Goal: Find specific page/section: Find specific page/section

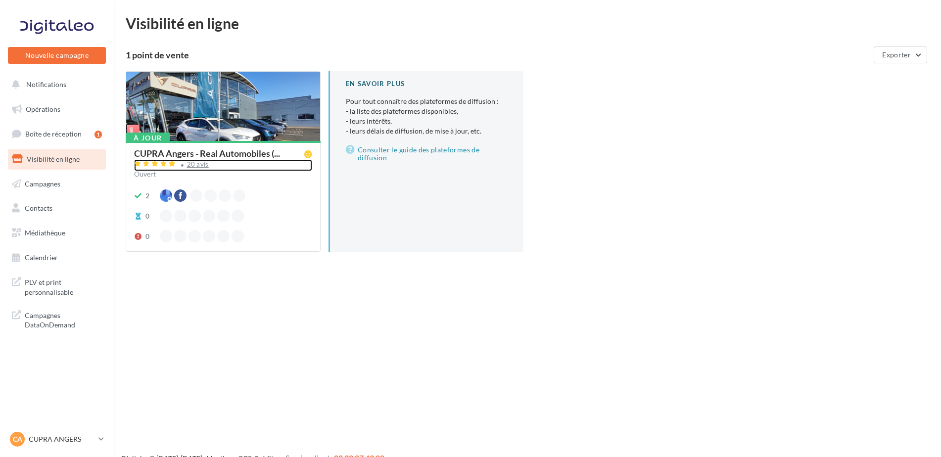
click at [189, 164] on div "20 avis" at bounding box center [198, 164] width 22 height 6
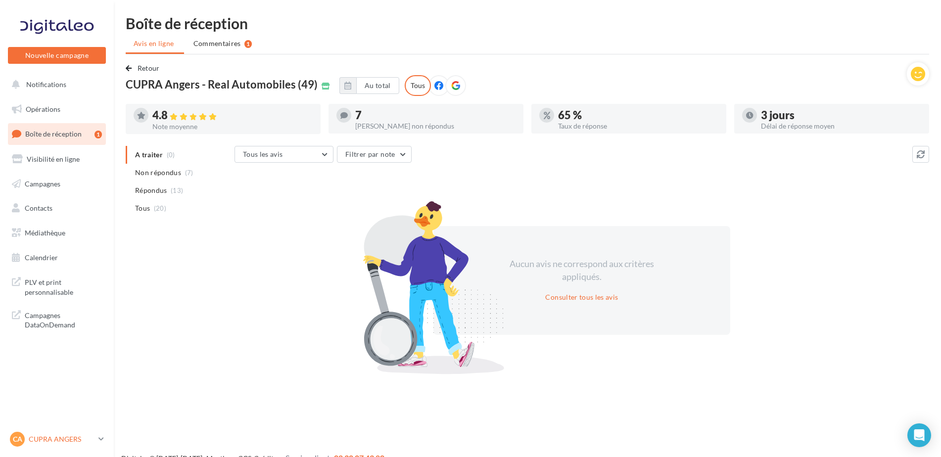
click at [56, 442] on p "CUPRA ANGERS" at bounding box center [62, 439] width 66 height 10
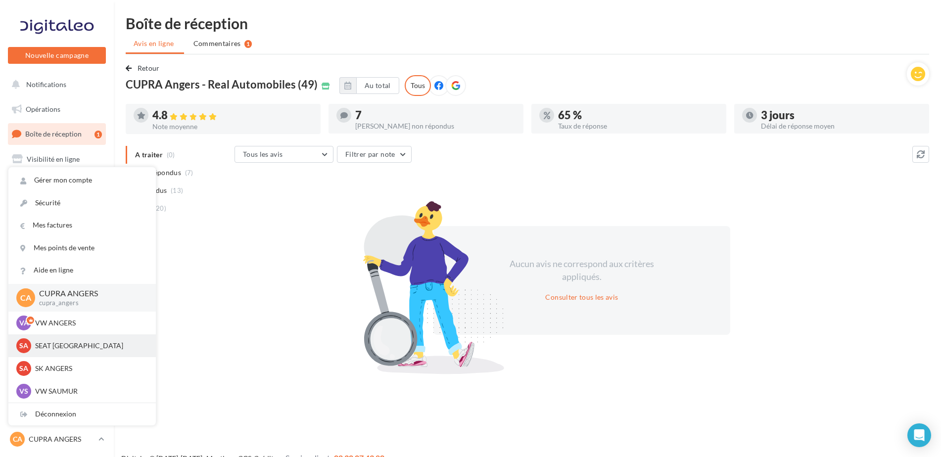
click at [52, 344] on p "SEAT [GEOGRAPHIC_DATA]" at bounding box center [89, 346] width 109 height 10
